Goal: Task Accomplishment & Management: Use online tool/utility

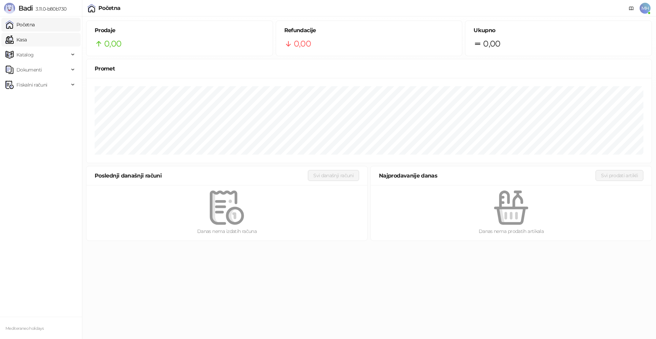
click at [27, 41] on link "Kasa" at bounding box center [15, 40] width 21 height 14
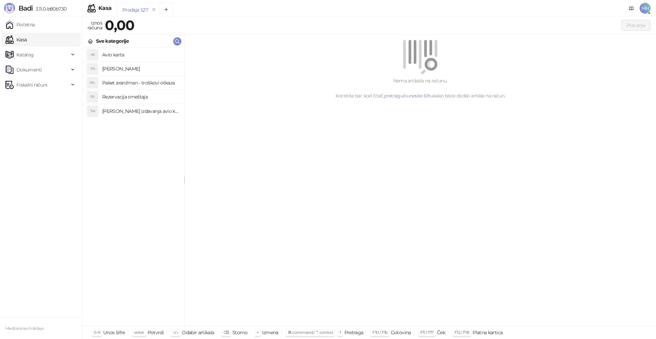
click at [129, 66] on h4 "[PERSON_NAME]" at bounding box center [140, 68] width 77 height 11
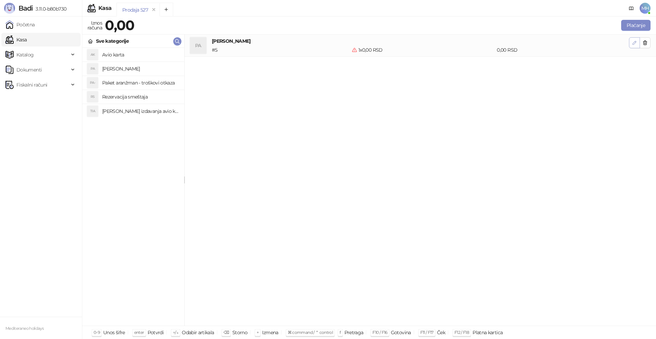
click at [635, 41] on icon "button" at bounding box center [634, 42] width 3 height 3
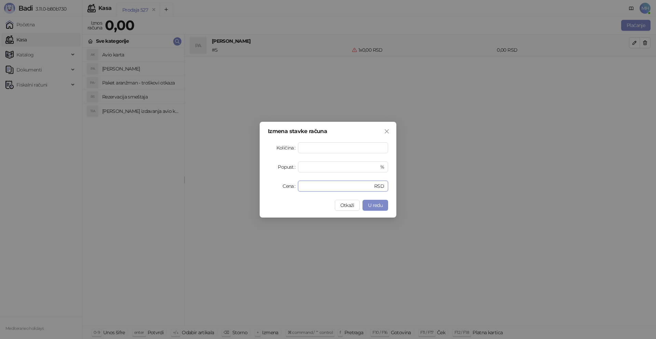
drag, startPoint x: 319, startPoint y: 188, endPoint x: 293, endPoint y: 190, distance: 26.8
click at [293, 190] on div "Cena * RSD" at bounding box center [328, 185] width 120 height 11
type input "******"
click at [374, 203] on span "U redu" at bounding box center [375, 205] width 15 height 6
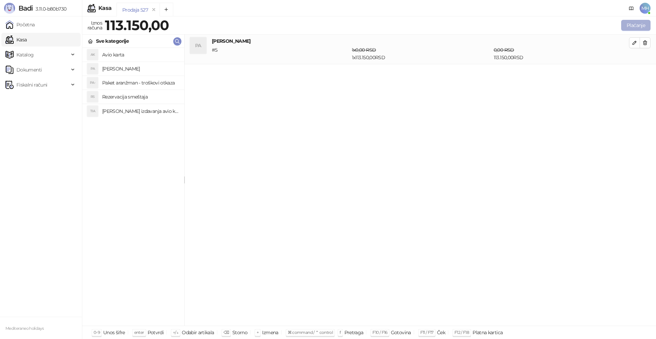
click at [637, 23] on button "Plaćanje" at bounding box center [635, 25] width 29 height 11
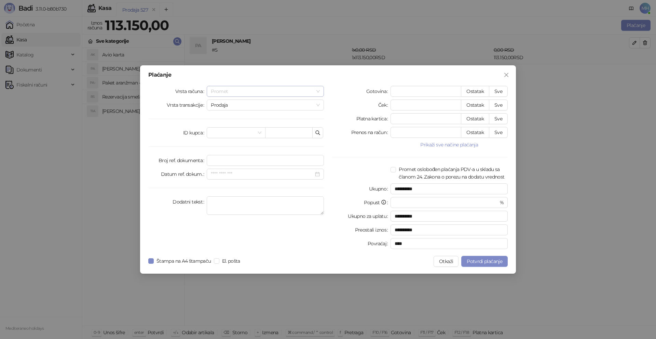
click at [218, 95] on span "Promet" at bounding box center [265, 91] width 109 height 10
click at [218, 140] on div "Avans" at bounding box center [265, 138] width 106 height 8
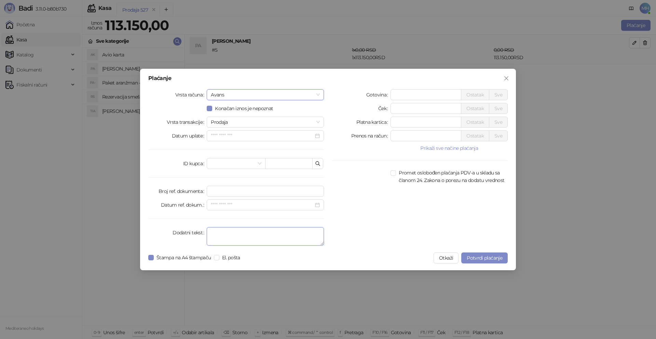
click at [226, 236] on textarea "Dodatni tekst" at bounding box center [265, 236] width 117 height 18
type textarea "*********"
drag, startPoint x: 398, startPoint y: 120, endPoint x: 394, endPoint y: 120, distance: 4.8
click at [394, 120] on input "*" at bounding box center [426, 122] width 70 height 10
type input "******"
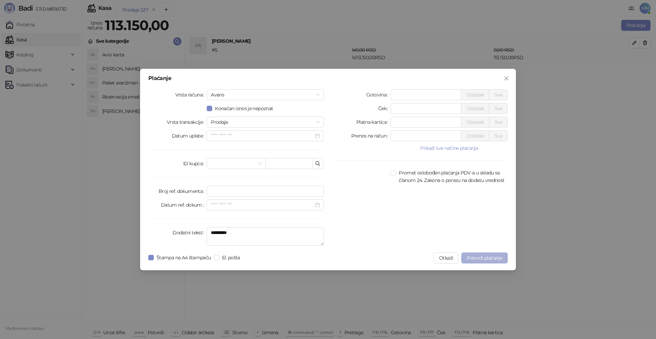
click at [489, 260] on span "Potvrdi plaćanje" at bounding box center [485, 258] width 36 height 6
